Goal: Information Seeking & Learning: Learn about a topic

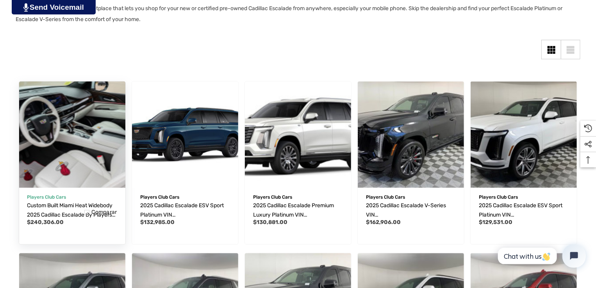
click at [111, 129] on img "Custom Built Miami Heat Widebody 2025 Cadillac Escalade by Players Club Cars | …" at bounding box center [72, 134] width 117 height 117
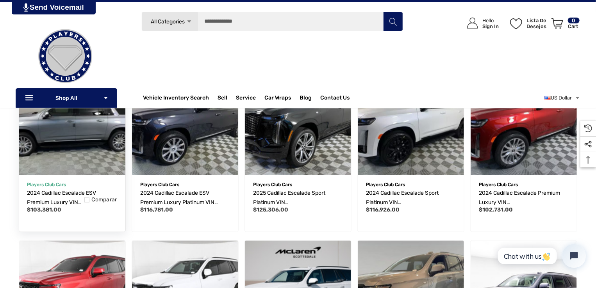
scroll to position [312, 0]
